Goal: Information Seeking & Learning: Understand process/instructions

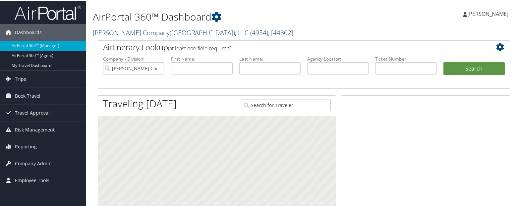
click at [111, 31] on link "[PERSON_NAME] Company([GEOGRAPHIC_DATA]), LLC ( 4954 ) , [ 44802 ]" at bounding box center [193, 31] width 200 height 9
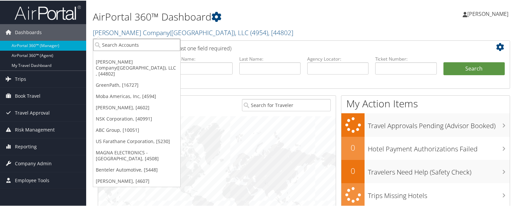
click at [124, 41] on input "search" at bounding box center [136, 44] width 87 height 12
type input "3053"
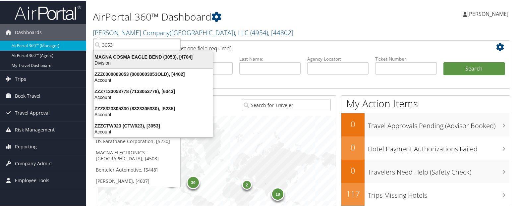
click at [115, 57] on div "MAGNA COSMA EAGLE BEND (3053), [4704]" at bounding box center [152, 56] width 127 height 6
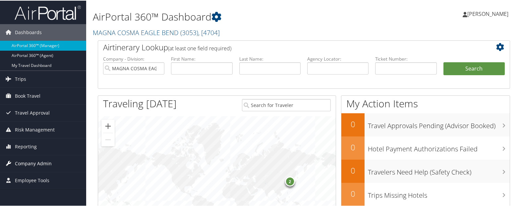
click at [38, 165] on span "Company Admin" at bounding box center [33, 163] width 37 height 17
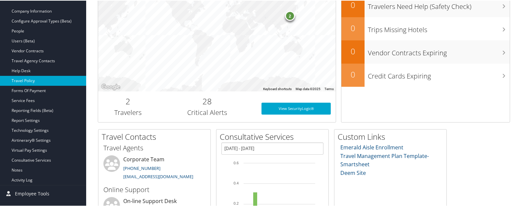
click at [34, 79] on link "Travel Policy" at bounding box center [43, 80] width 86 height 10
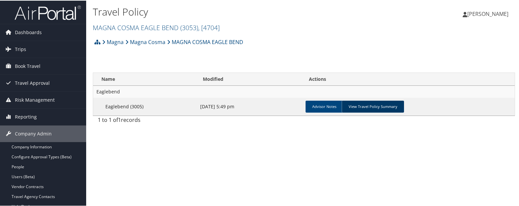
click at [358, 106] on link "View Travel Policy Summary" at bounding box center [372, 106] width 62 height 12
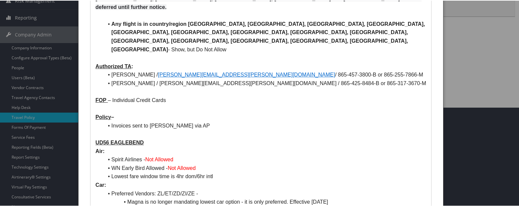
scroll to position [99, 0]
